Goal: Information Seeking & Learning: Learn about a topic

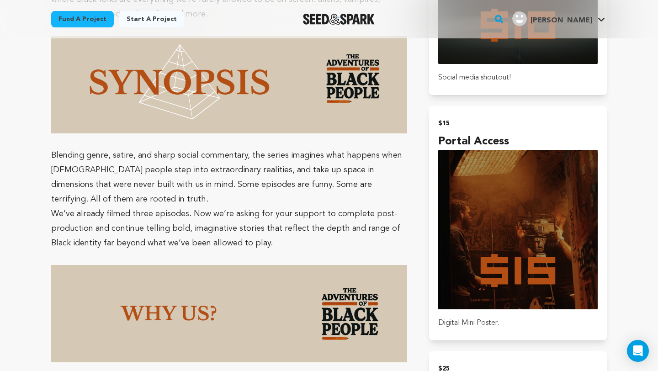
scroll to position [747, 0]
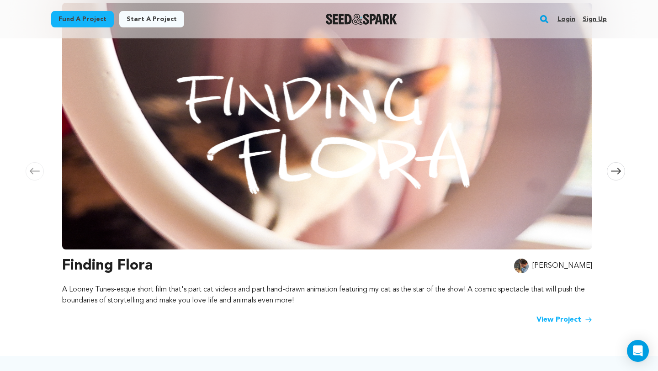
scroll to position [214, 0]
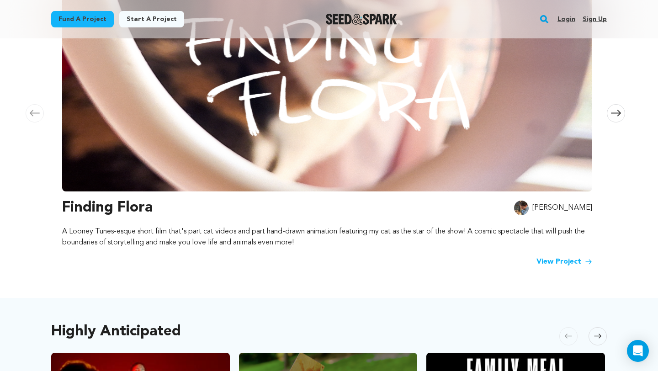
click at [624, 104] on button "Skip to next slide page" at bounding box center [616, 113] width 18 height 18
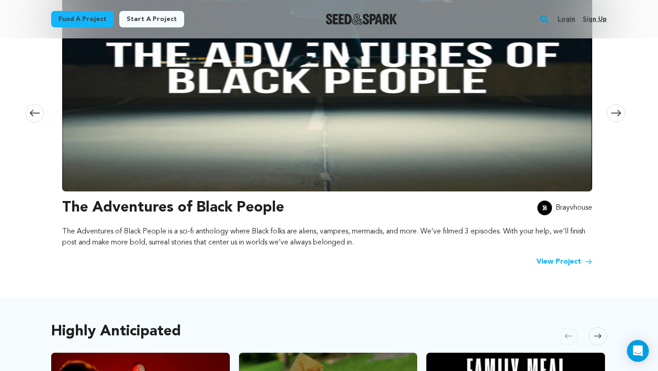
click at [624, 104] on button "Skip to next slide page" at bounding box center [616, 113] width 18 height 18
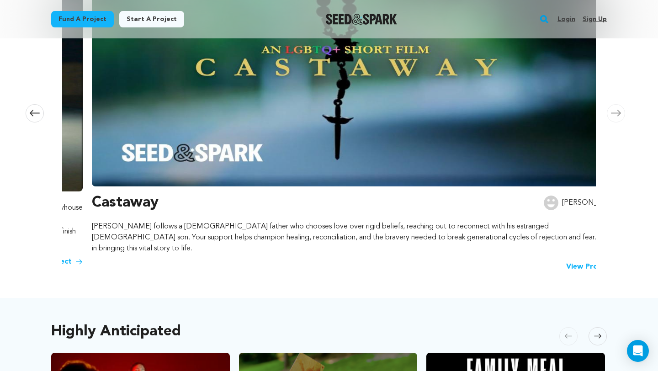
scroll to position [0, 1079]
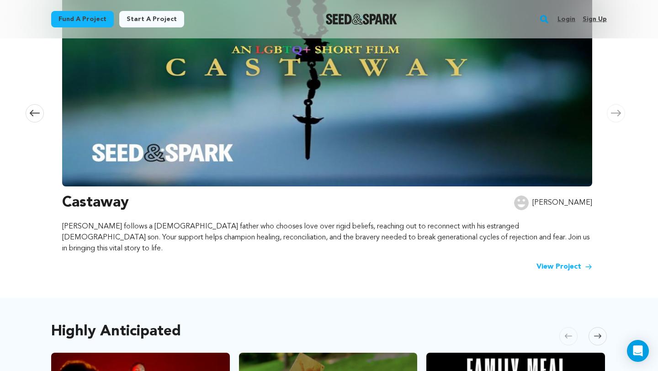
click at [623, 104] on span at bounding box center [616, 113] width 18 height 18
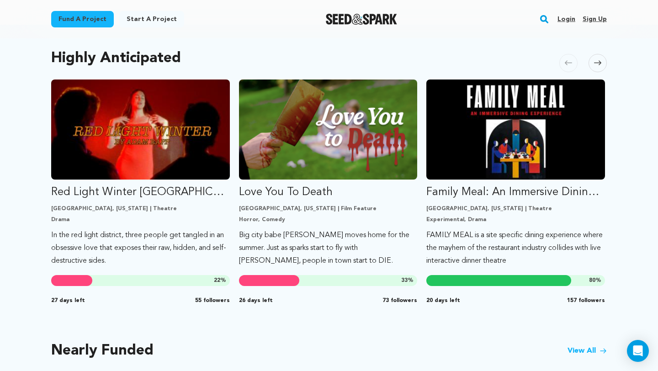
scroll to position [488, 0]
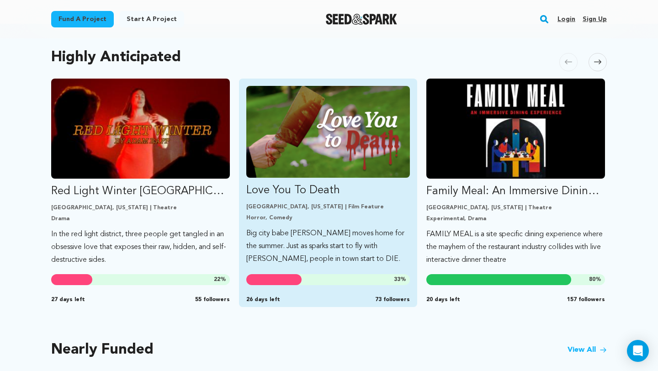
click at [271, 109] on img "Fund Love You To Death" at bounding box center [328, 132] width 164 height 92
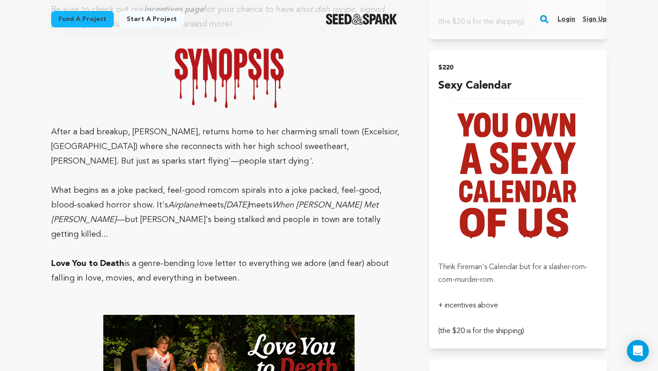
scroll to position [1448, 0]
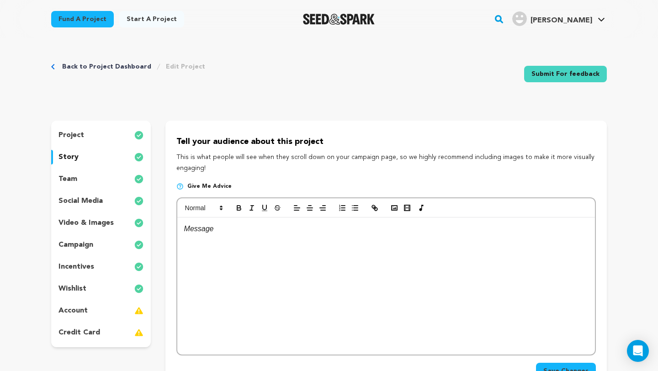
scroll to position [38, 0]
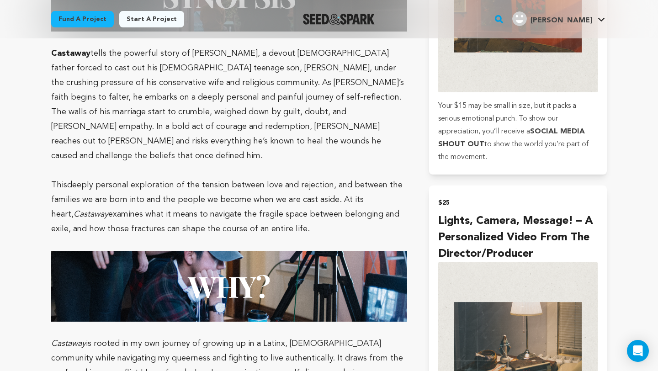
scroll to position [676, 0]
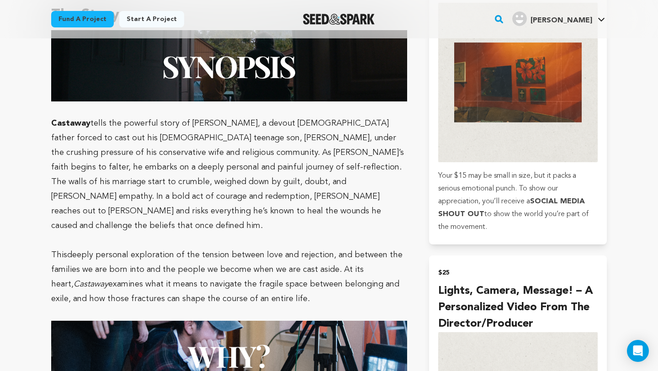
drag, startPoint x: 291, startPoint y: 279, endPoint x: 37, endPoint y: 117, distance: 301.3
copy div "[PERSON_NAME] tells the powerful story of [PERSON_NAME], a devout [DEMOGRAPHIC_…"
click at [229, 179] on p "[PERSON_NAME] tells the powerful story of [PERSON_NAME], a devout [DEMOGRAPHIC_…" at bounding box center [229, 174] width 356 height 117
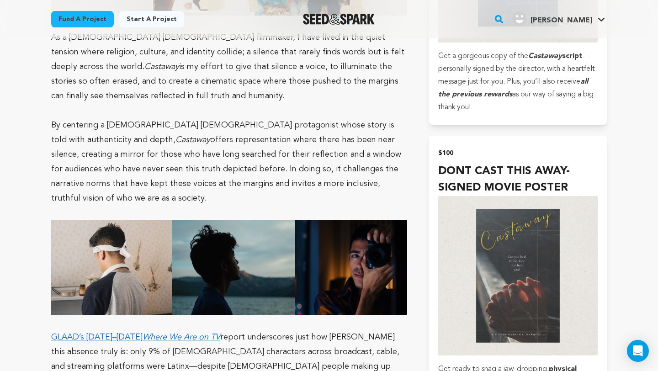
scroll to position [1423, 0]
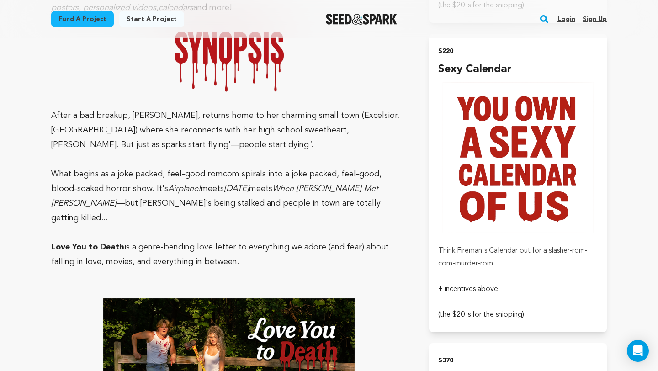
scroll to position [1531, 0]
